Goal: Information Seeking & Learning: Learn about a topic

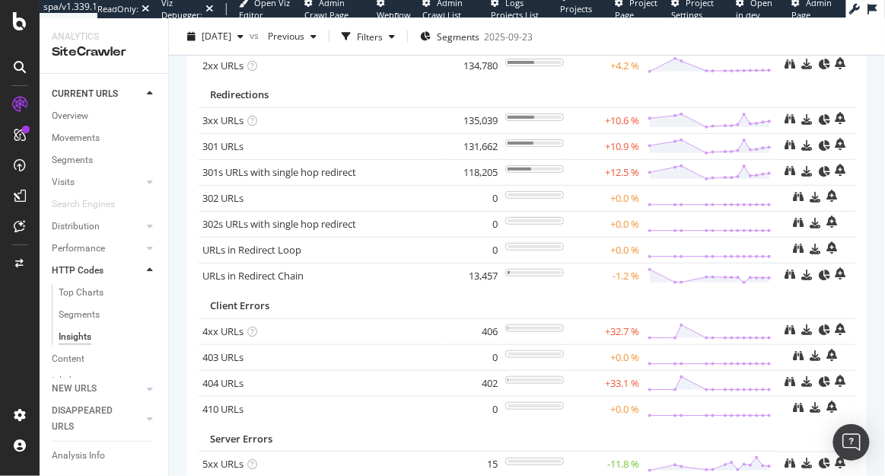
scroll to position [125, 0]
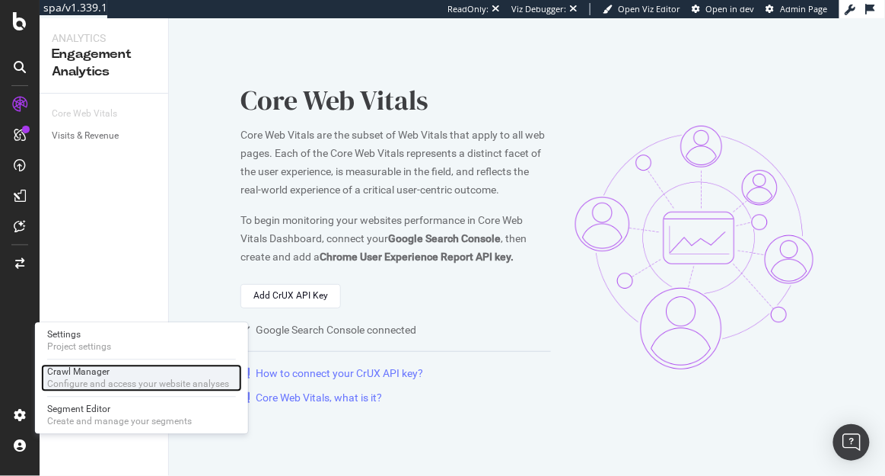
click at [92, 379] on div "Configure and access your website analyses" at bounding box center [138, 384] width 182 height 12
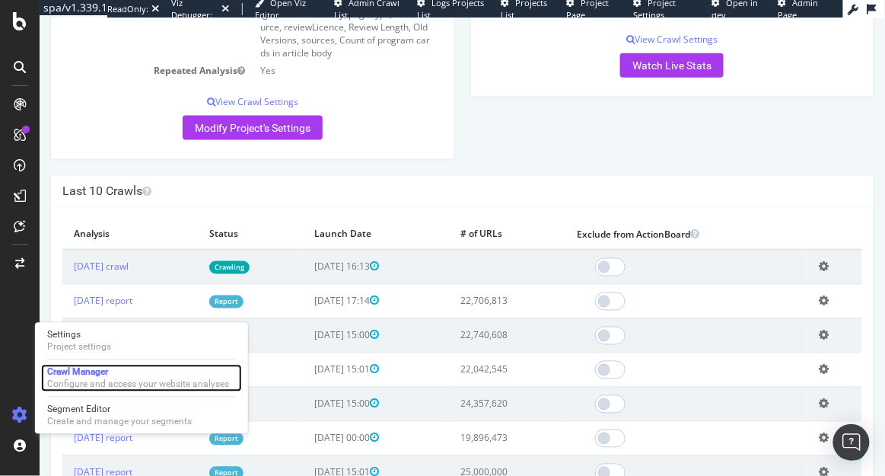
scroll to position [451, 0]
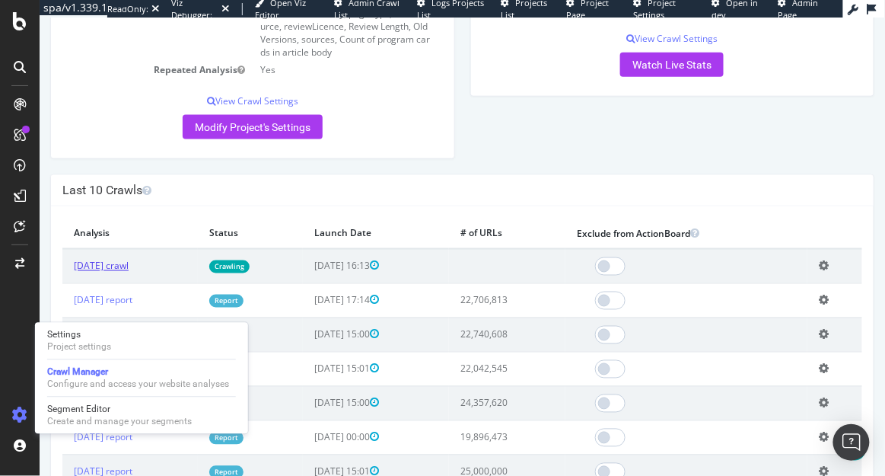
click at [128, 263] on link "2025 Oct. 6th crawl" at bounding box center [100, 265] width 55 height 13
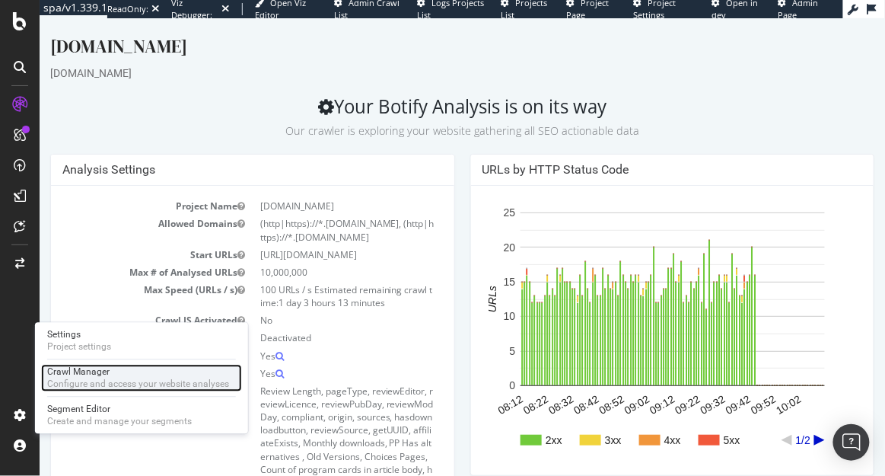
click at [90, 385] on div "Configure and access your website analyses" at bounding box center [138, 384] width 182 height 12
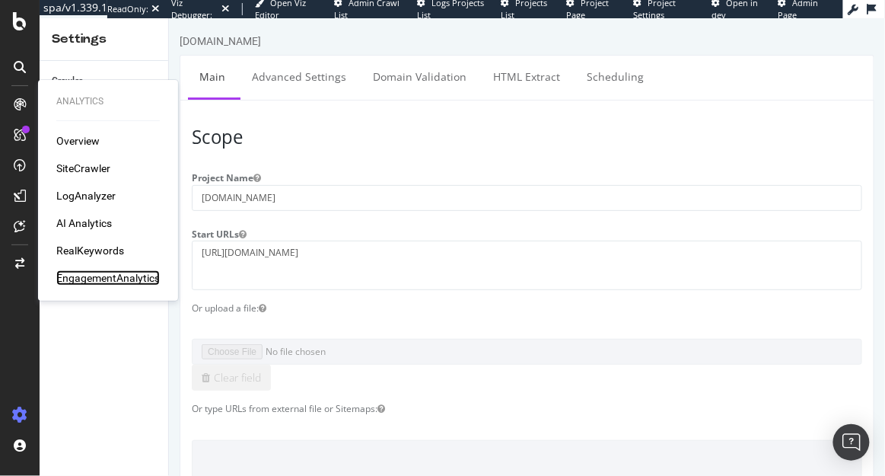
click at [104, 279] on div "EngagementAnalytics" at bounding box center [108, 277] width 104 height 15
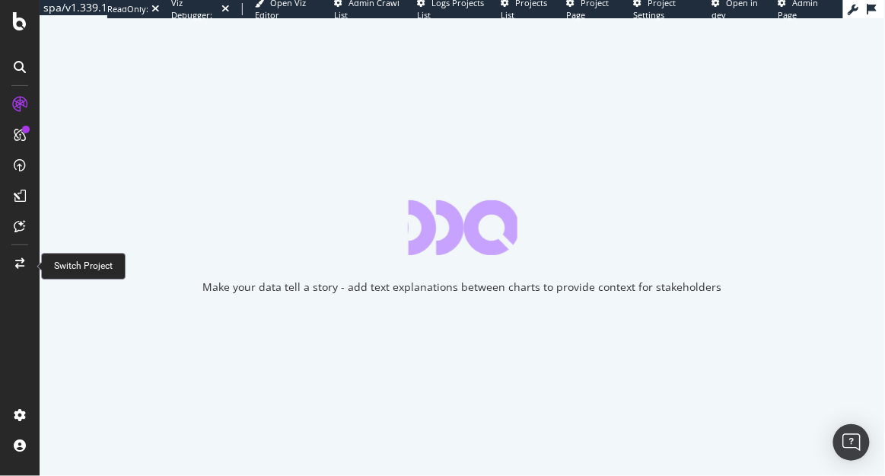
click at [20, 260] on icon at bounding box center [19, 263] width 9 height 11
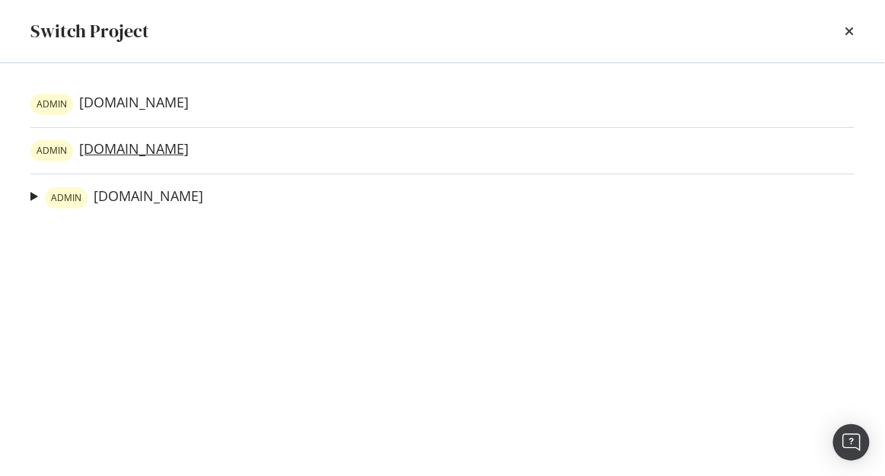
click at [121, 151] on link "ADMIN [DOMAIN_NAME]" at bounding box center [109, 150] width 158 height 21
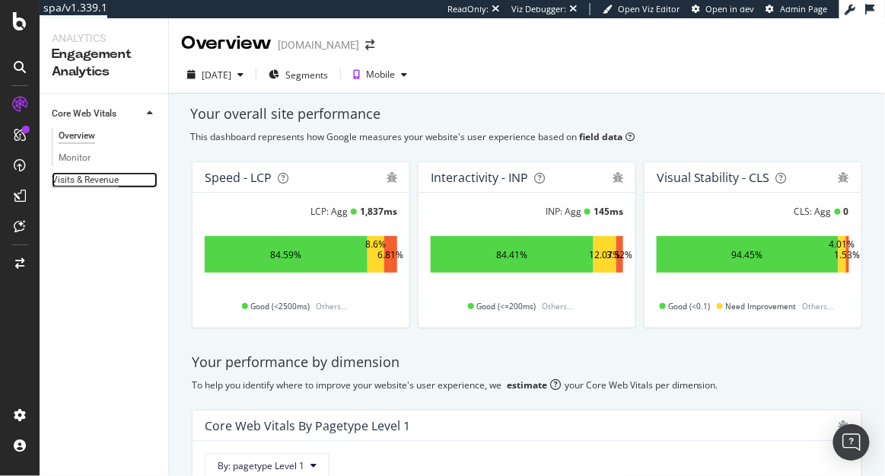
click at [97, 180] on div "Visits & Revenue" at bounding box center [85, 180] width 67 height 16
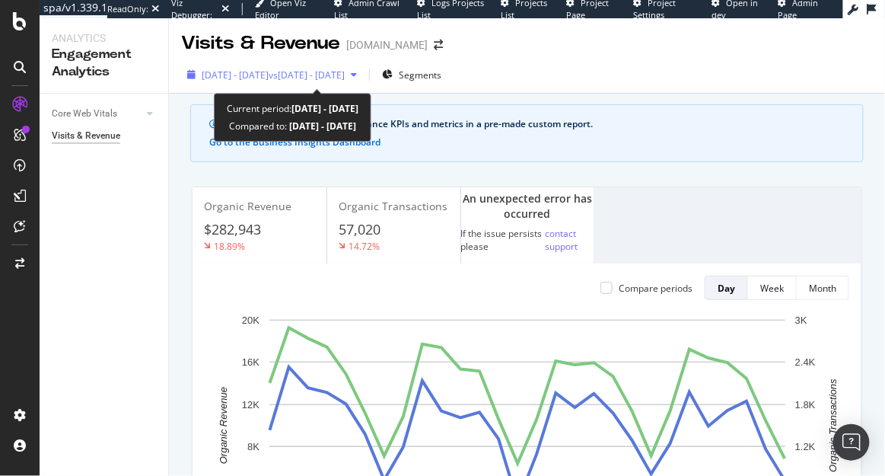
click at [233, 79] on span "[DATE] - [DATE]" at bounding box center [235, 75] width 67 height 13
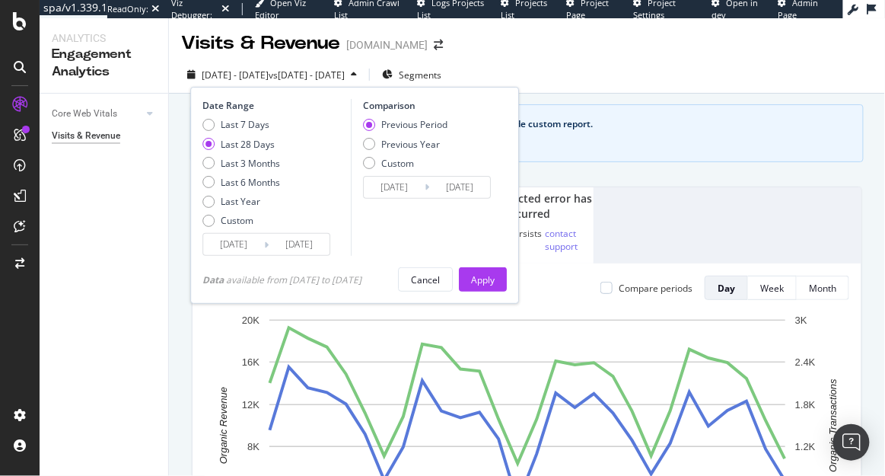
click at [255, 170] on div "Last 7 Days Last 28 Days Last 3 Months Last 6 Months Last Year Custom" at bounding box center [241, 175] width 78 height 115
click at [263, 157] on div "Last 3 Months" at bounding box center [250, 163] width 59 height 13
type input "[DATE]"
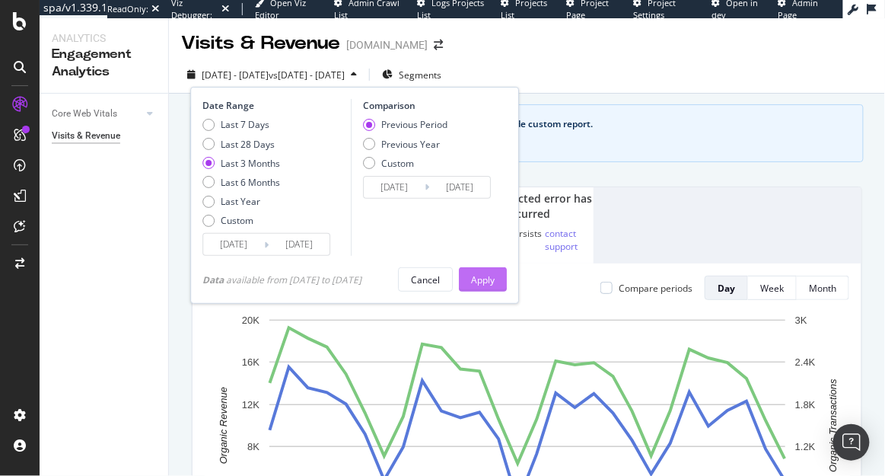
click at [492, 272] on div "Apply" at bounding box center [483, 279] width 24 height 23
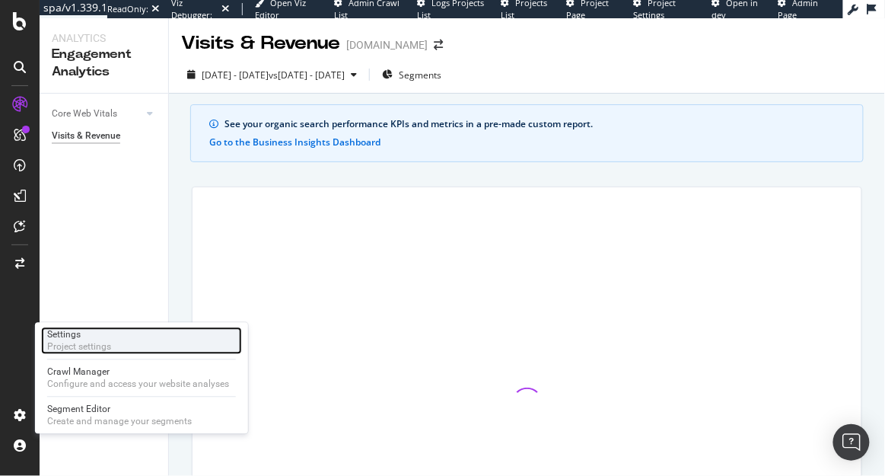
click at [109, 349] on div "Project settings" at bounding box center [79, 347] width 64 height 12
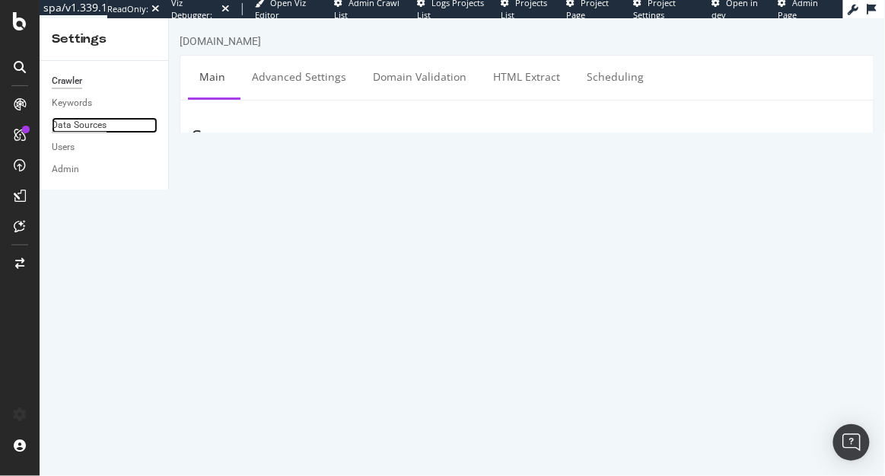
click at [84, 125] on div "Data Sources" at bounding box center [79, 125] width 55 height 16
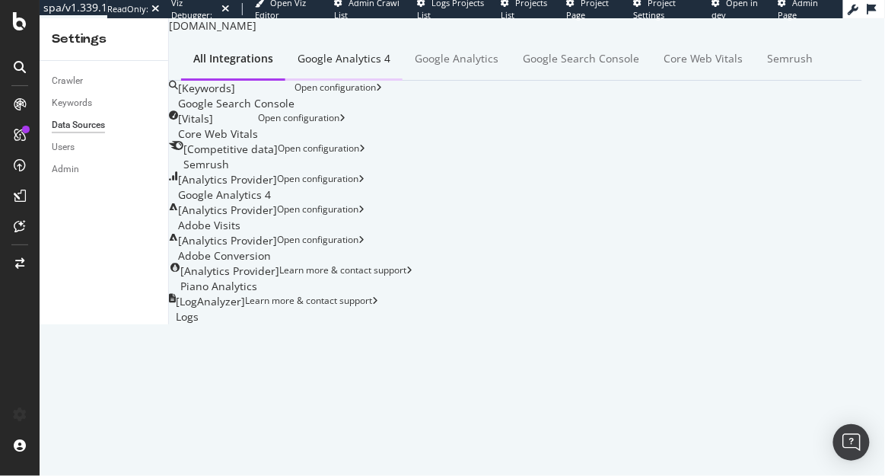
click at [377, 81] on div "Google Analytics 4" at bounding box center [343, 60] width 117 height 42
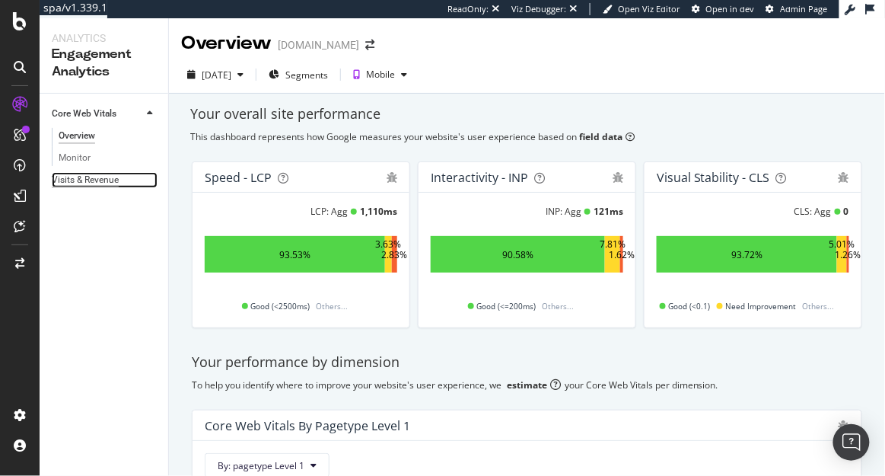
click at [81, 174] on div "Visits & Revenue" at bounding box center [85, 180] width 67 height 16
